Goal: Navigation & Orientation: Understand site structure

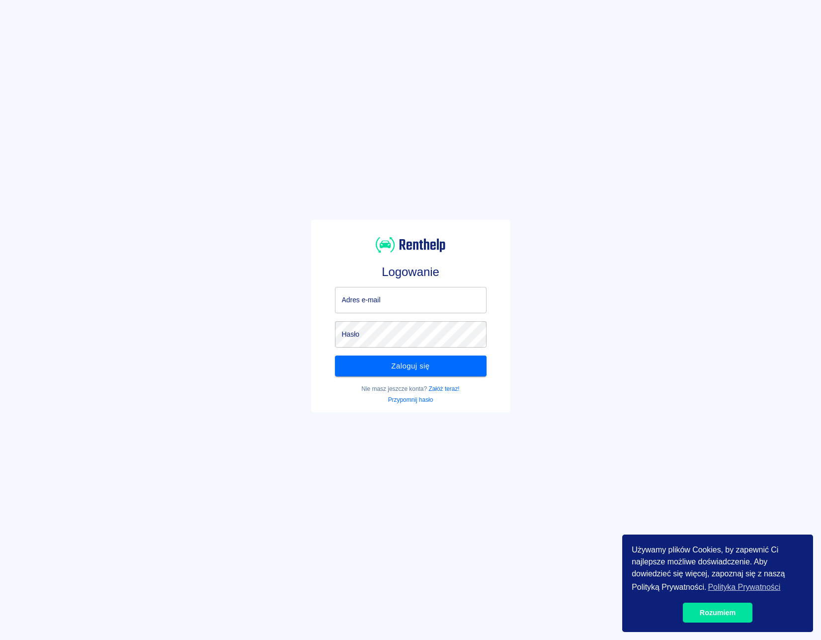
click at [413, 306] on input "Adres e-mail" at bounding box center [411, 300] width 152 height 26
type input "[EMAIL_ADDRESS][DOMAIN_NAME]"
click button "Zaloguj się" at bounding box center [411, 366] width 152 height 21
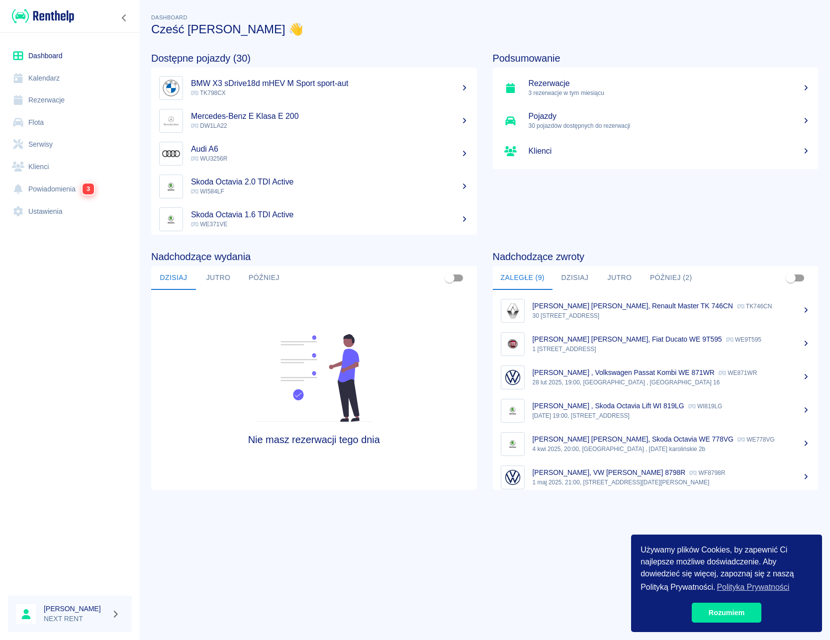
click at [584, 83] on h5 "Rezerwacje" at bounding box center [670, 84] width 282 height 10
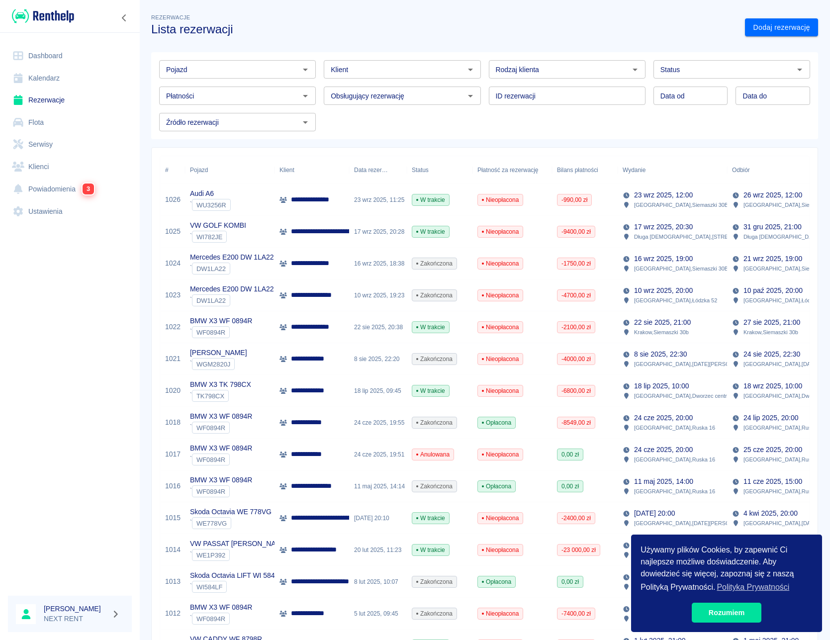
click at [266, 194] on div "Audi A6 ` WU3256R" at bounding box center [230, 200] width 90 height 32
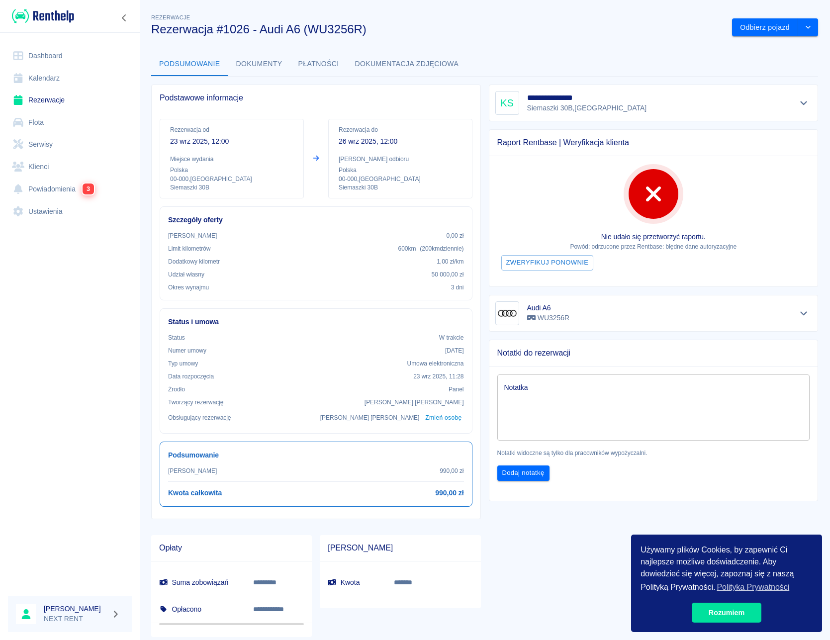
scroll to position [26, 0]
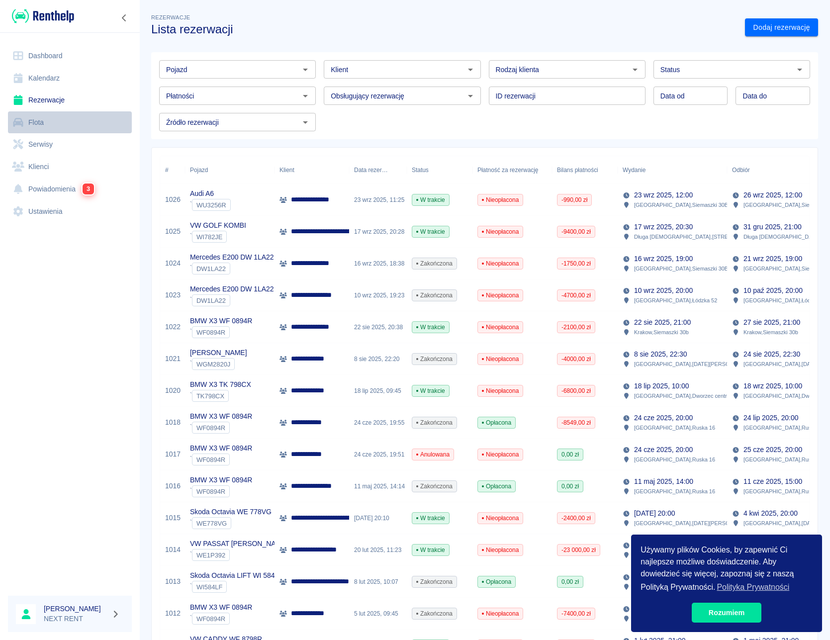
click at [27, 116] on link "Flota" at bounding box center [70, 122] width 124 height 22
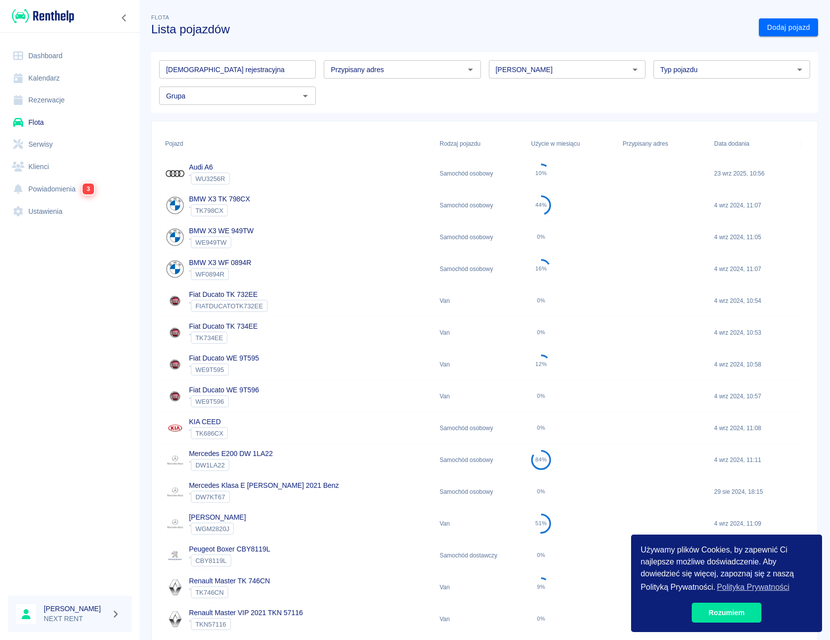
click at [38, 142] on link "Serwisy" at bounding box center [70, 144] width 124 height 22
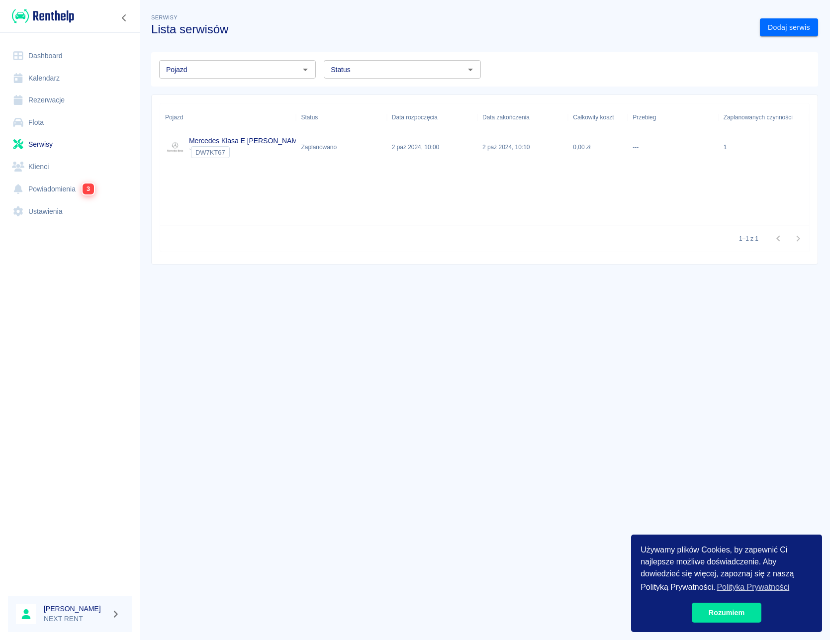
click at [37, 166] on link "Klienci" at bounding box center [70, 167] width 124 height 22
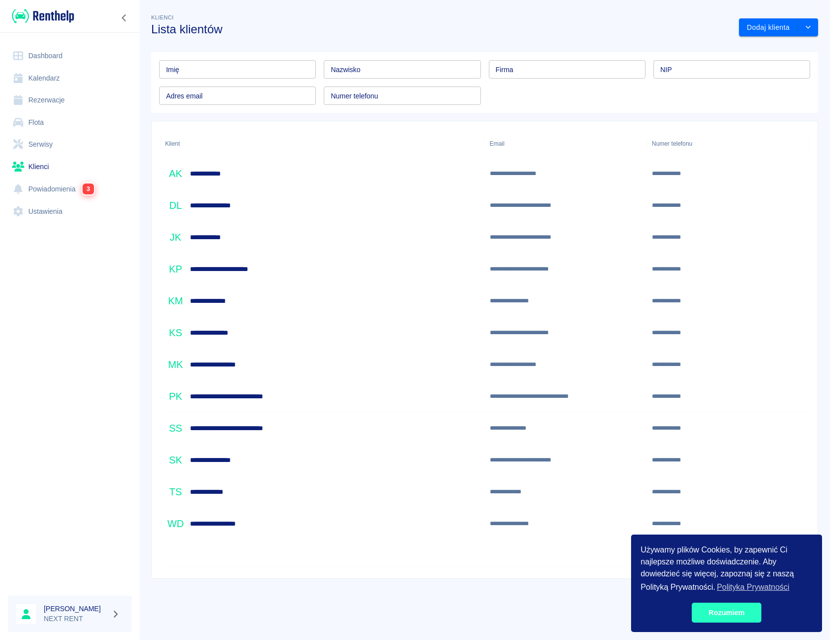
click at [727, 610] on link "Rozumiem" at bounding box center [727, 613] width 70 height 20
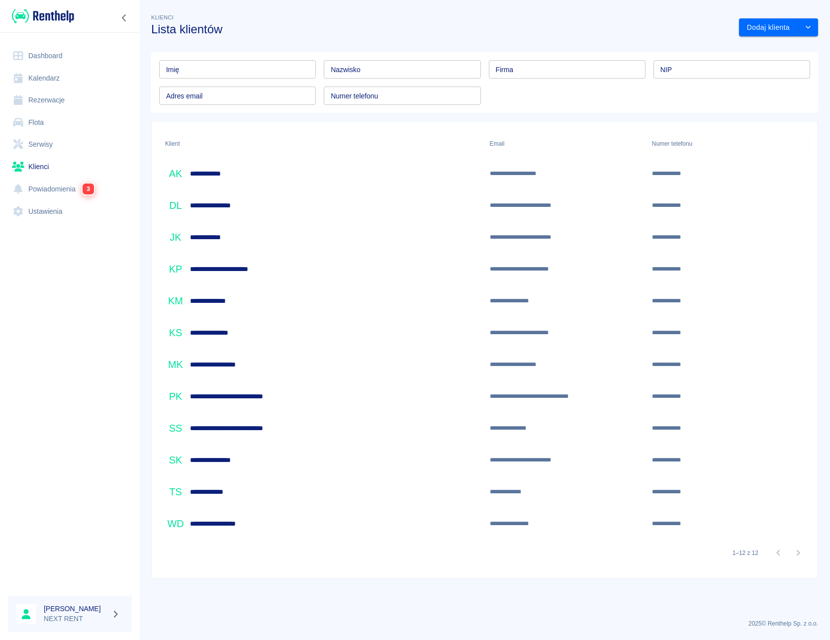
click at [30, 148] on link "Serwisy" at bounding box center [70, 144] width 124 height 22
